Goal: Information Seeking & Learning: Learn about a topic

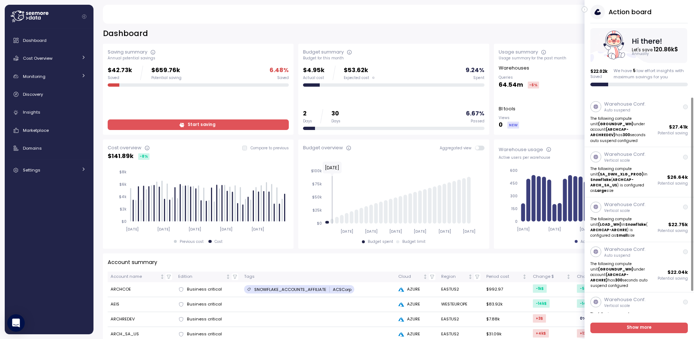
click at [583, 9] on icon "button" at bounding box center [584, 9] width 3 height 9
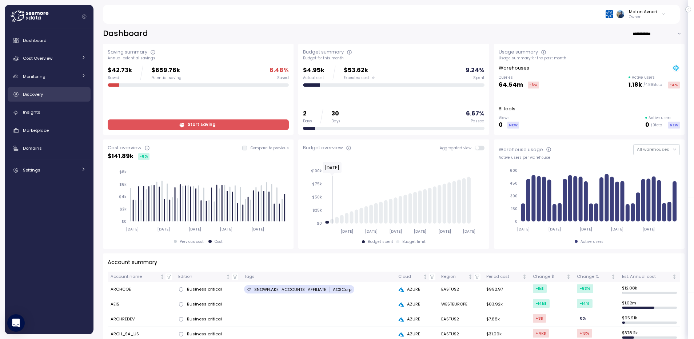
click at [48, 89] on link "Discovery" at bounding box center [49, 94] width 83 height 15
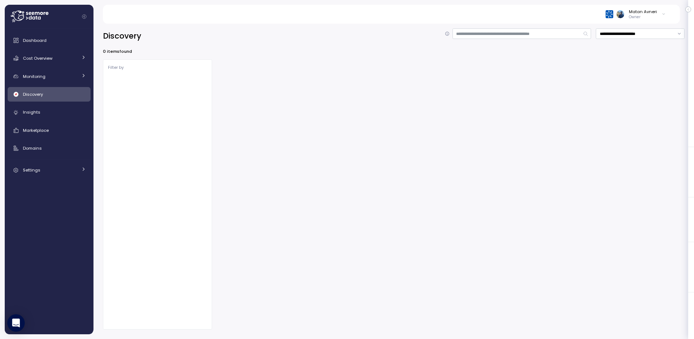
click at [39, 183] on div "Dashboard Cost Overview Compute Workloads Storage Cloud Services Clustering col…" at bounding box center [49, 181] width 83 height 296
click at [41, 175] on link "Settings" at bounding box center [49, 170] width 83 height 15
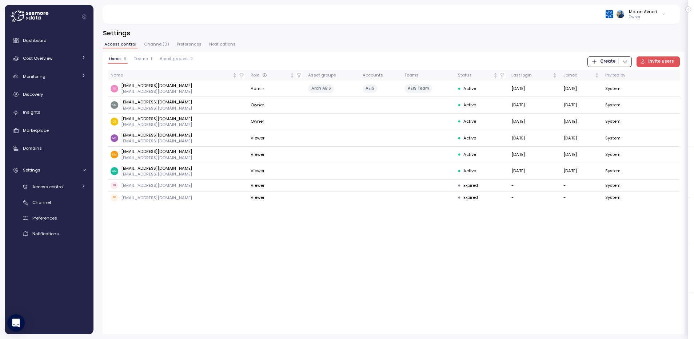
click at [147, 62] on button "Teams 1" at bounding box center [142, 59] width 21 height 7
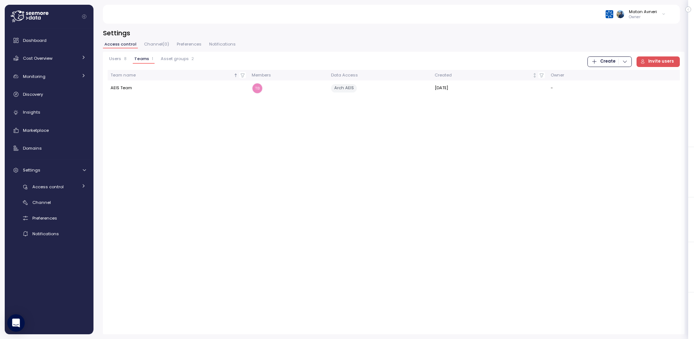
click at [166, 61] on span "Asset groups" at bounding box center [175, 59] width 28 height 4
click at [135, 59] on span "Teams" at bounding box center [141, 59] width 14 height 4
click at [269, 44] on div "Access control Channel ( 0 ) Preferences Notifications" at bounding box center [393, 46] width 581 height 9
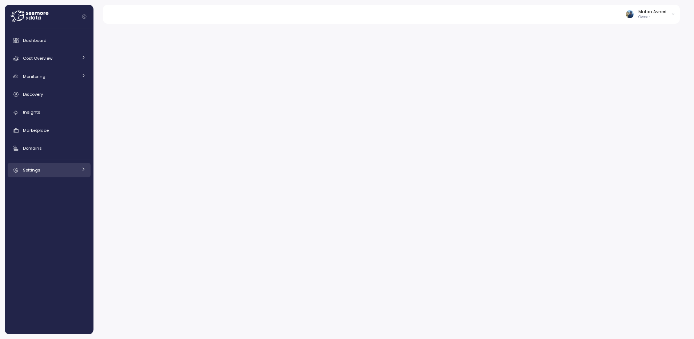
click at [39, 172] on span "Settings" at bounding box center [31, 170] width 17 height 6
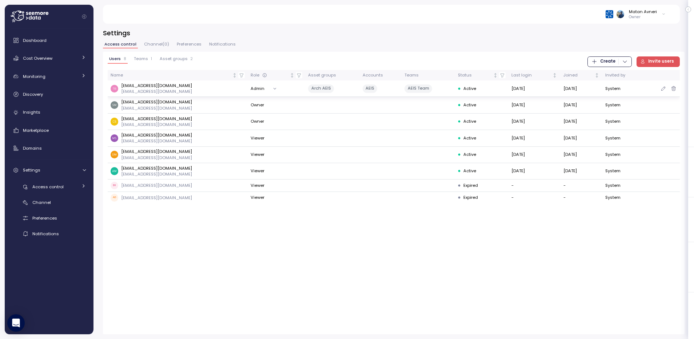
click at [136, 84] on p "tbedford@archinsurance.com" at bounding box center [156, 86] width 71 height 6
copy p "tbedford@archinsurance.com"
click at [646, 11] on div "Matan Avneri" at bounding box center [643, 12] width 28 height 6
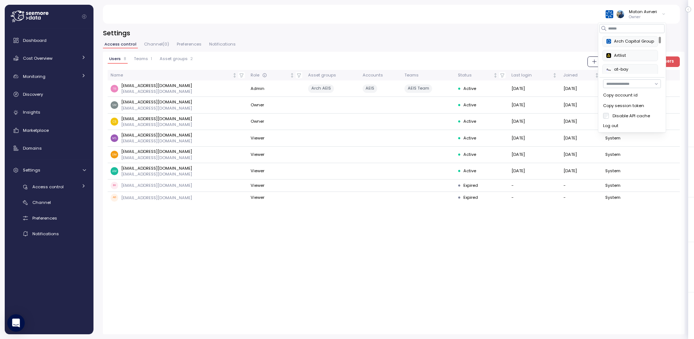
click at [621, 83] on input "button" at bounding box center [632, 83] width 58 height 9
click at [621, 98] on span "tbedford@archinsurance.com" at bounding box center [632, 99] width 50 height 11
type input "**********"
click at [43, 41] on span "Dashboard" at bounding box center [35, 40] width 24 height 6
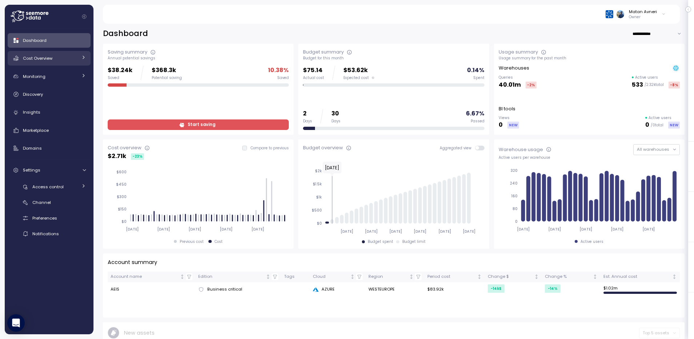
click at [35, 57] on span "Cost Overview" at bounding box center [37, 58] width 29 height 6
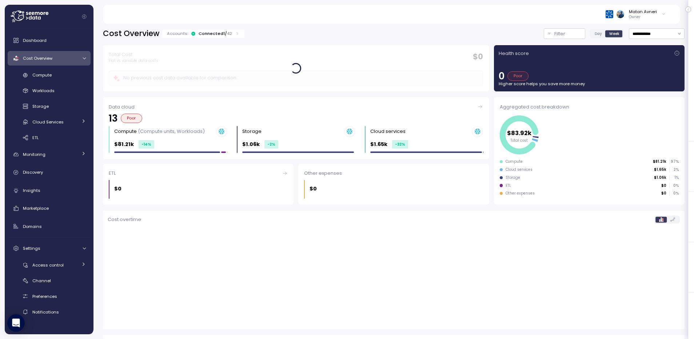
click at [185, 34] on p "Accounts:" at bounding box center [177, 34] width 21 height 6
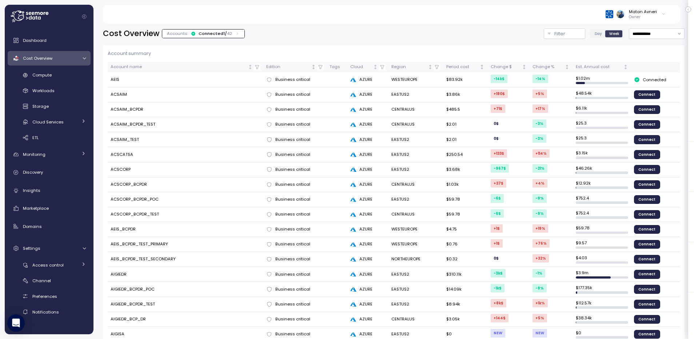
click at [200, 31] on div "Connected 1 / 42" at bounding box center [215, 34] width 33 height 6
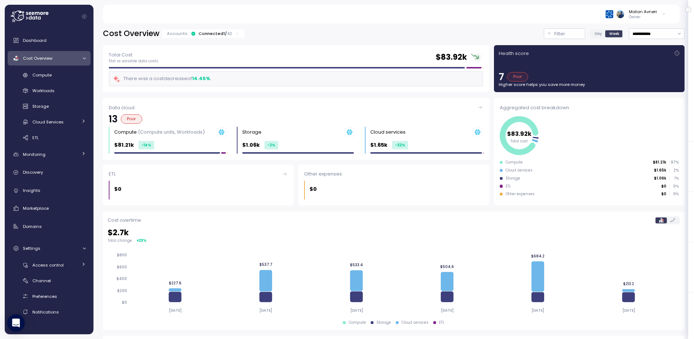
click at [200, 31] on div "Connected 1 / 42" at bounding box center [215, 34] width 33 height 6
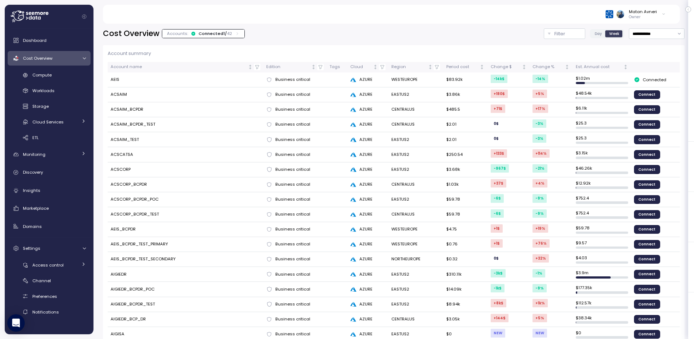
click at [200, 31] on div "Connected 1 / 42" at bounding box center [215, 34] width 33 height 6
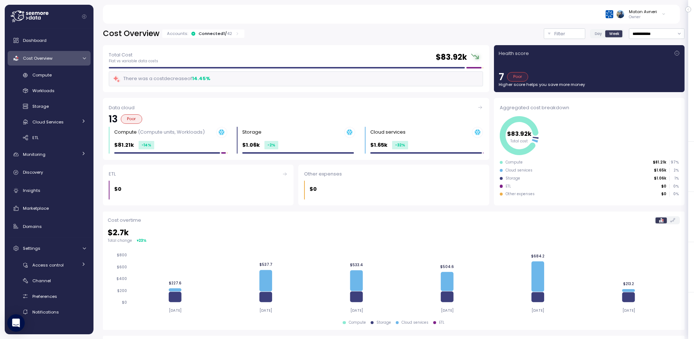
click at [200, 31] on div "Connected 1 / 42" at bounding box center [215, 34] width 33 height 6
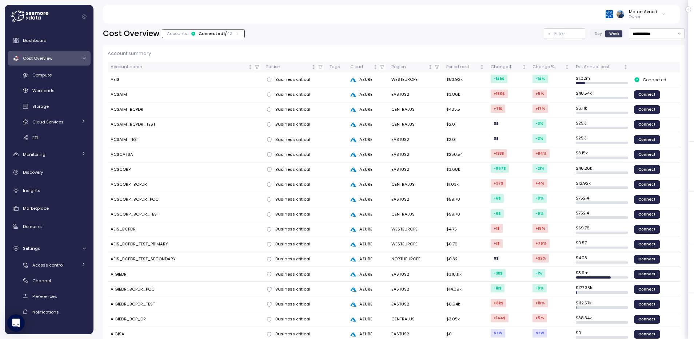
click at [212, 32] on div "Connected 1 / 42" at bounding box center [215, 34] width 33 height 6
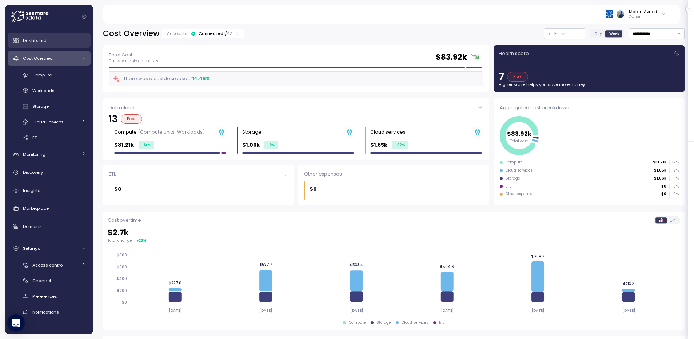
click at [62, 42] on div "Dashboard" at bounding box center [54, 40] width 63 height 7
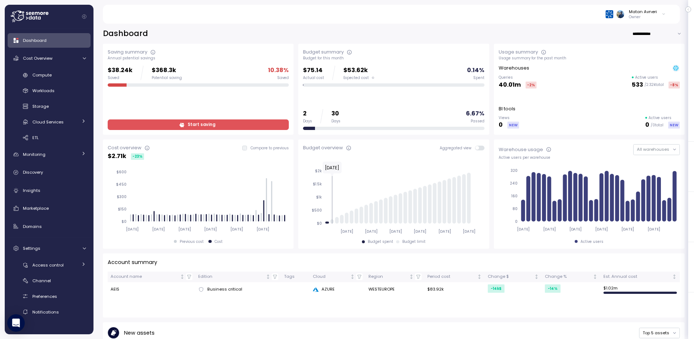
click at [369, 20] on div "Matan Avneri Owner" at bounding box center [390, 14] width 559 height 19
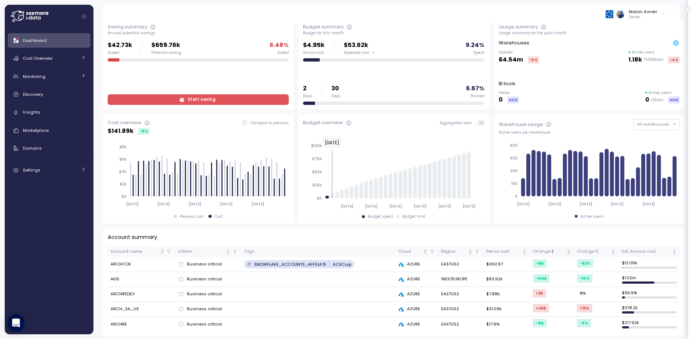
scroll to position [44, 0]
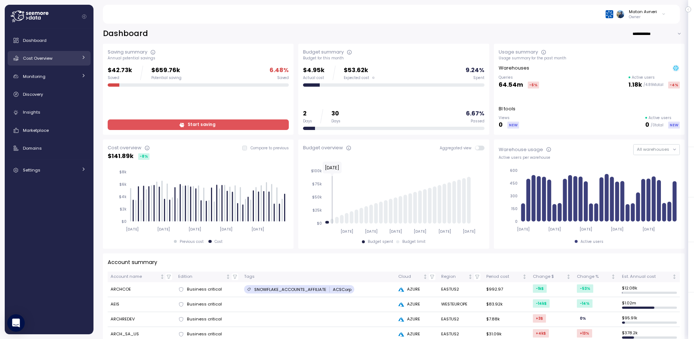
click at [60, 61] on div "Cost Overview" at bounding box center [50, 58] width 55 height 7
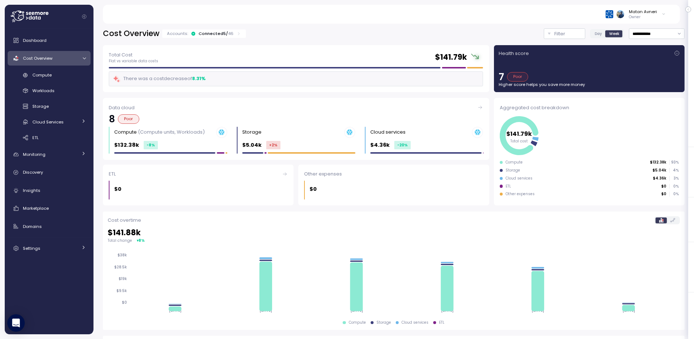
click at [215, 37] on div "Accounts: Connected 5 / 46" at bounding box center [204, 33] width 84 height 8
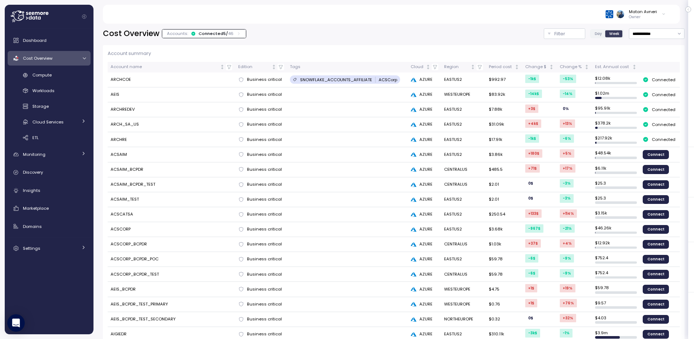
click at [367, 38] on div "**********" at bounding box center [393, 33] width 581 height 11
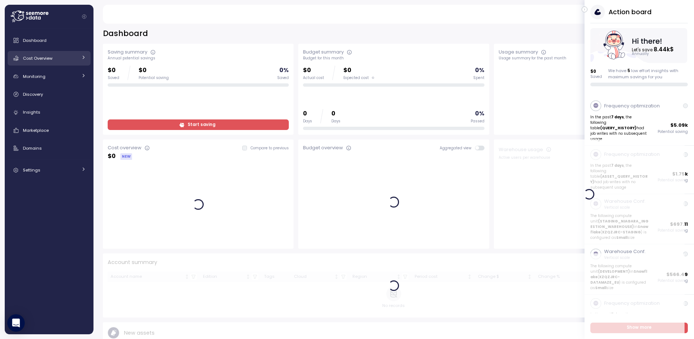
click at [58, 53] on link "Cost Overview" at bounding box center [49, 58] width 83 height 15
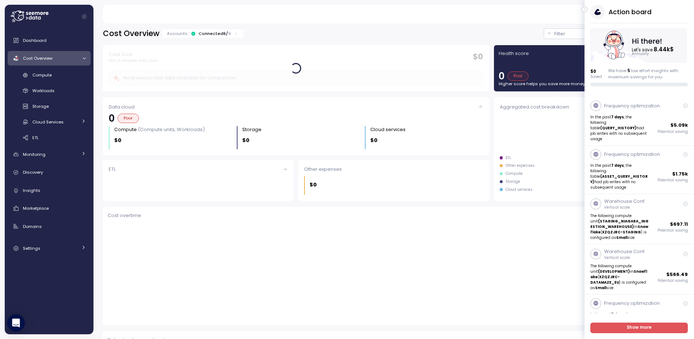
click at [585, 8] on icon "button" at bounding box center [584, 9] width 3 height 9
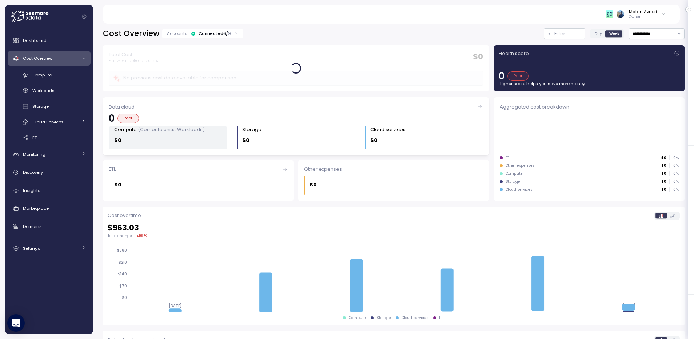
click at [176, 134] on div "Compute (Compute units, Workloads) $0" at bounding box center [170, 137] width 113 height 23
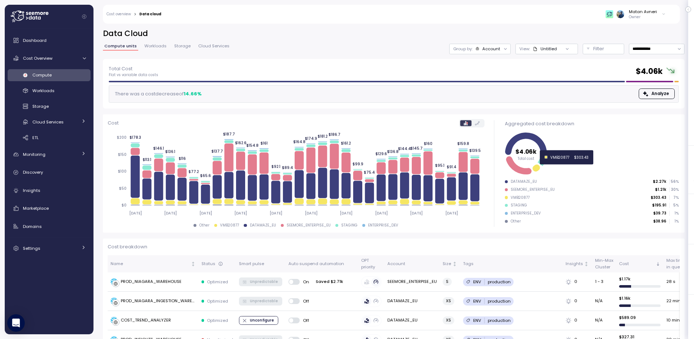
click at [533, 168] on icon at bounding box center [535, 167] width 7 height 7
click at [513, 171] on icon at bounding box center [518, 165] width 25 height 18
click at [506, 139] on icon "$4.06k Total cost" at bounding box center [591, 154] width 172 height 46
click at [508, 140] on icon at bounding box center [526, 143] width 42 height 23
click at [540, 158] on icon at bounding box center [543, 157] width 6 height 3
